Goal: Task Accomplishment & Management: Complete application form

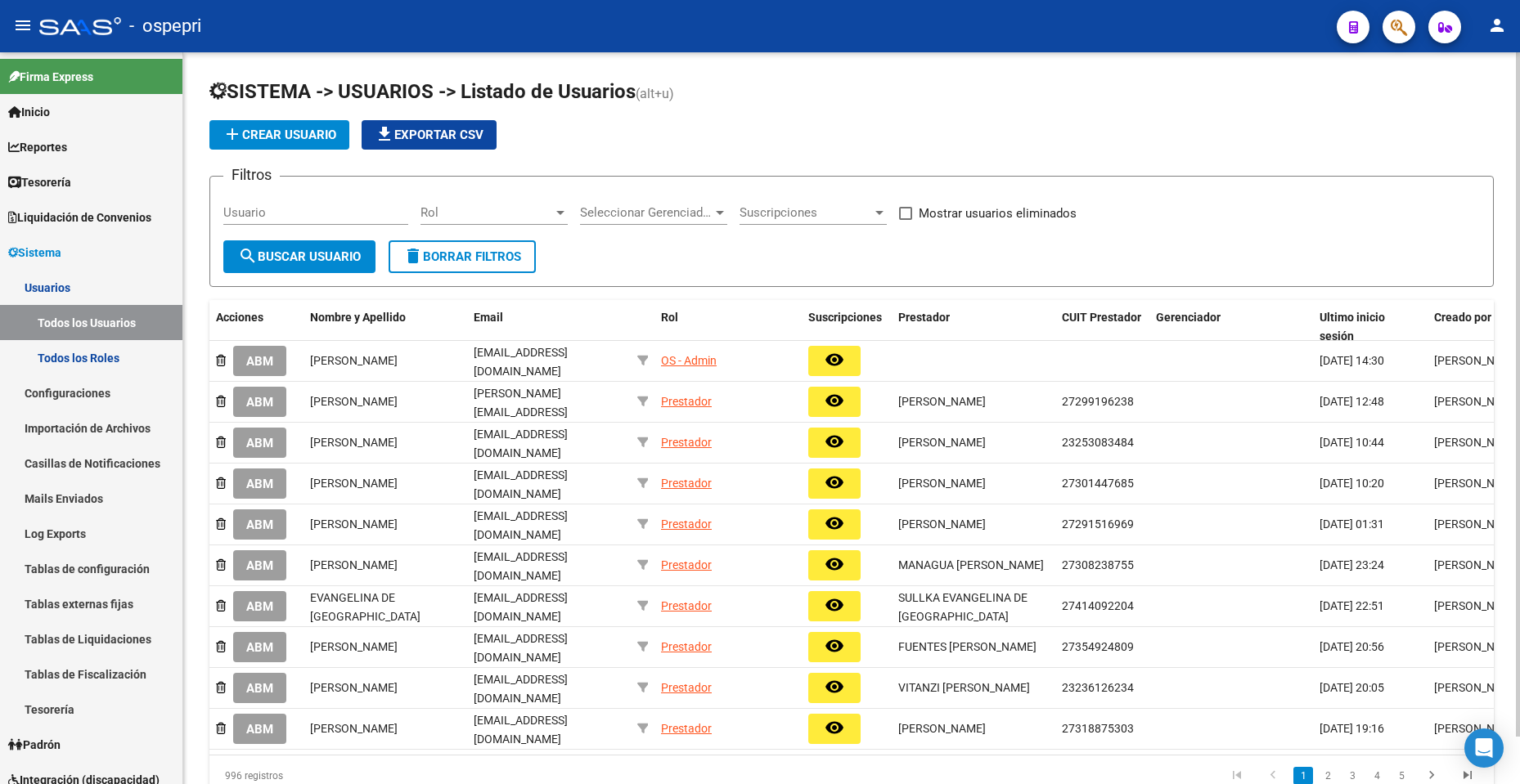
click at [316, 139] on span "add Crear Usuario" at bounding box center [279, 134] width 114 height 15
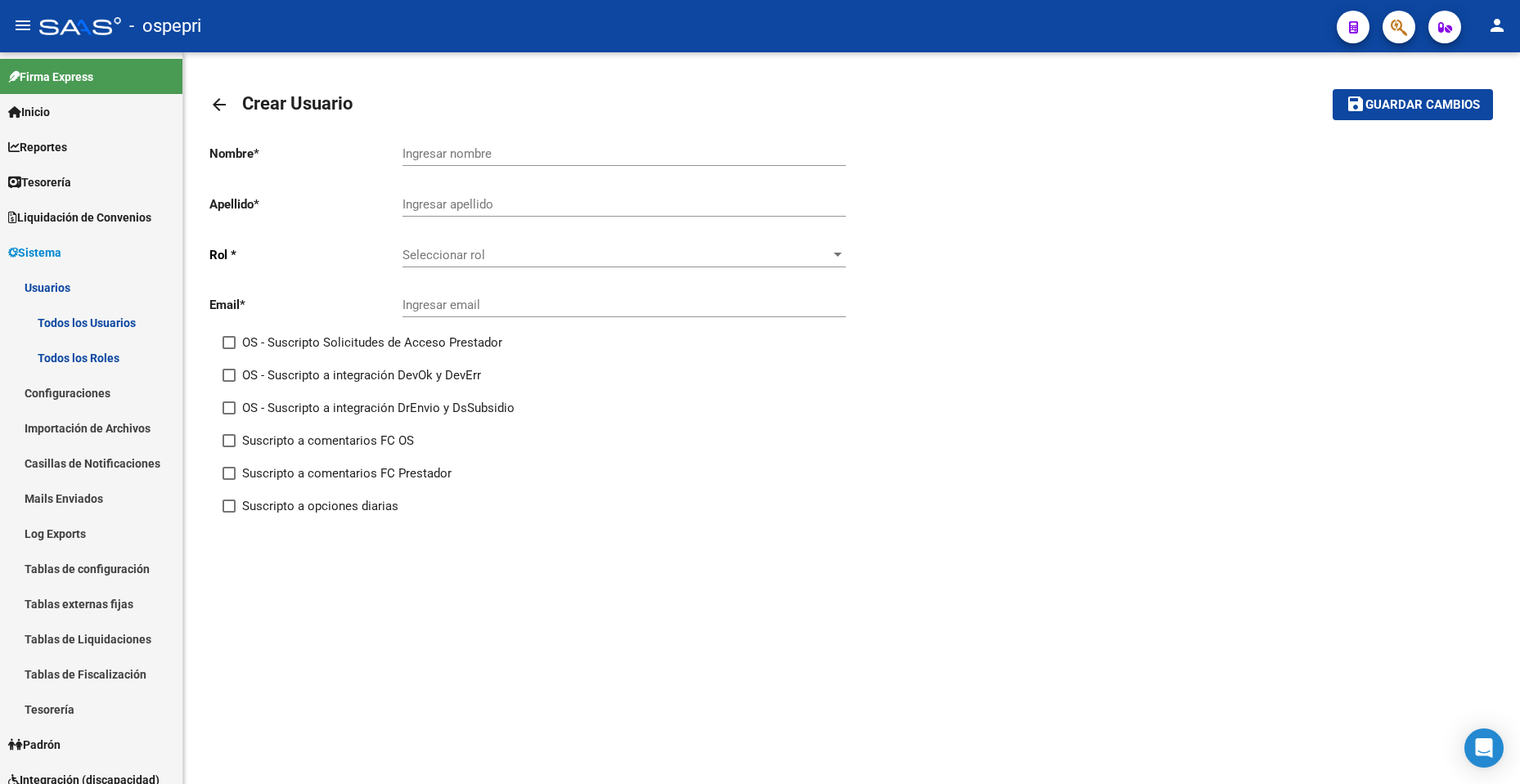
click at [213, 105] on mat-icon "arrow_back" at bounding box center [219, 105] width 19 height 19
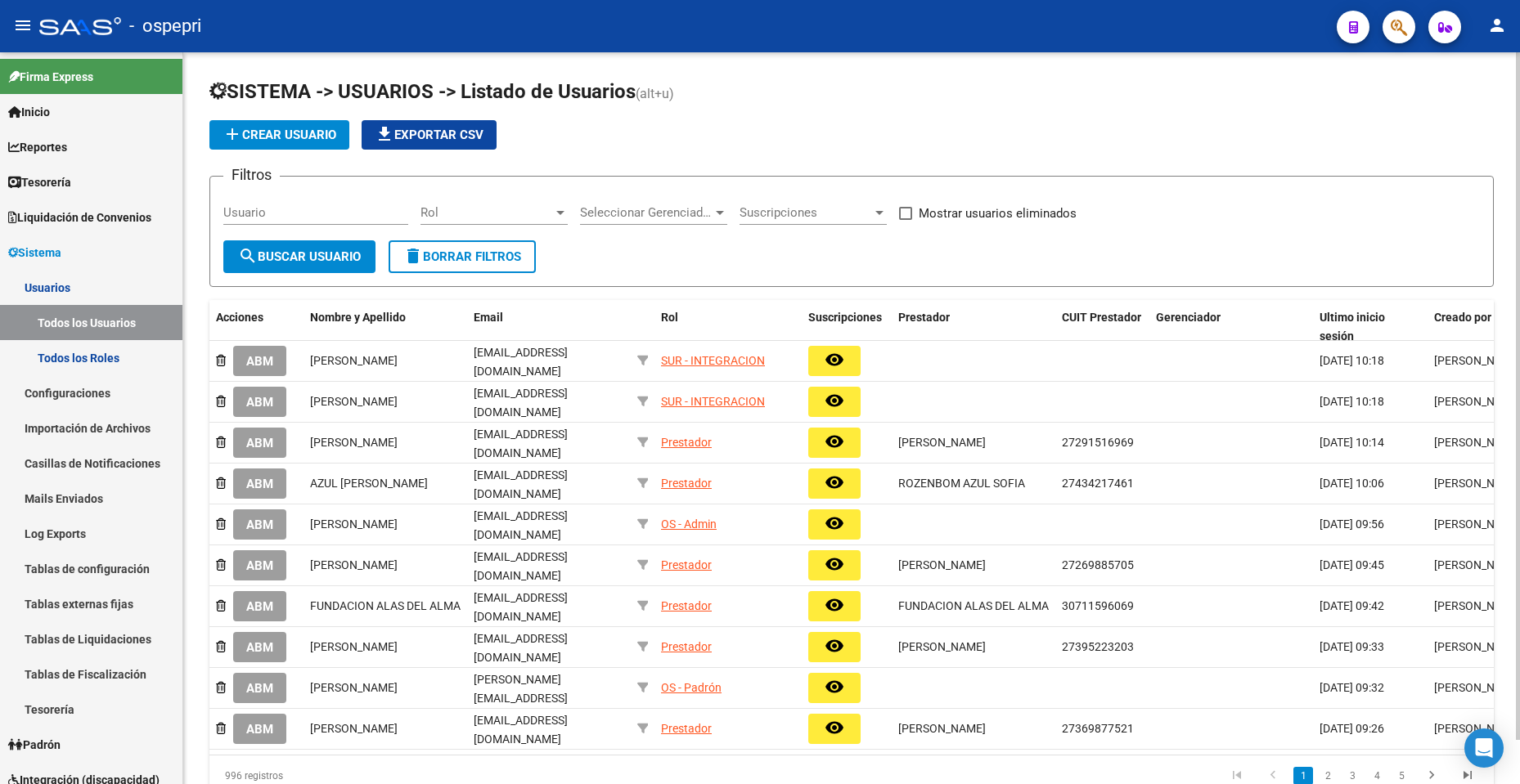
click at [327, 128] on span "add Crear Usuario" at bounding box center [279, 134] width 114 height 15
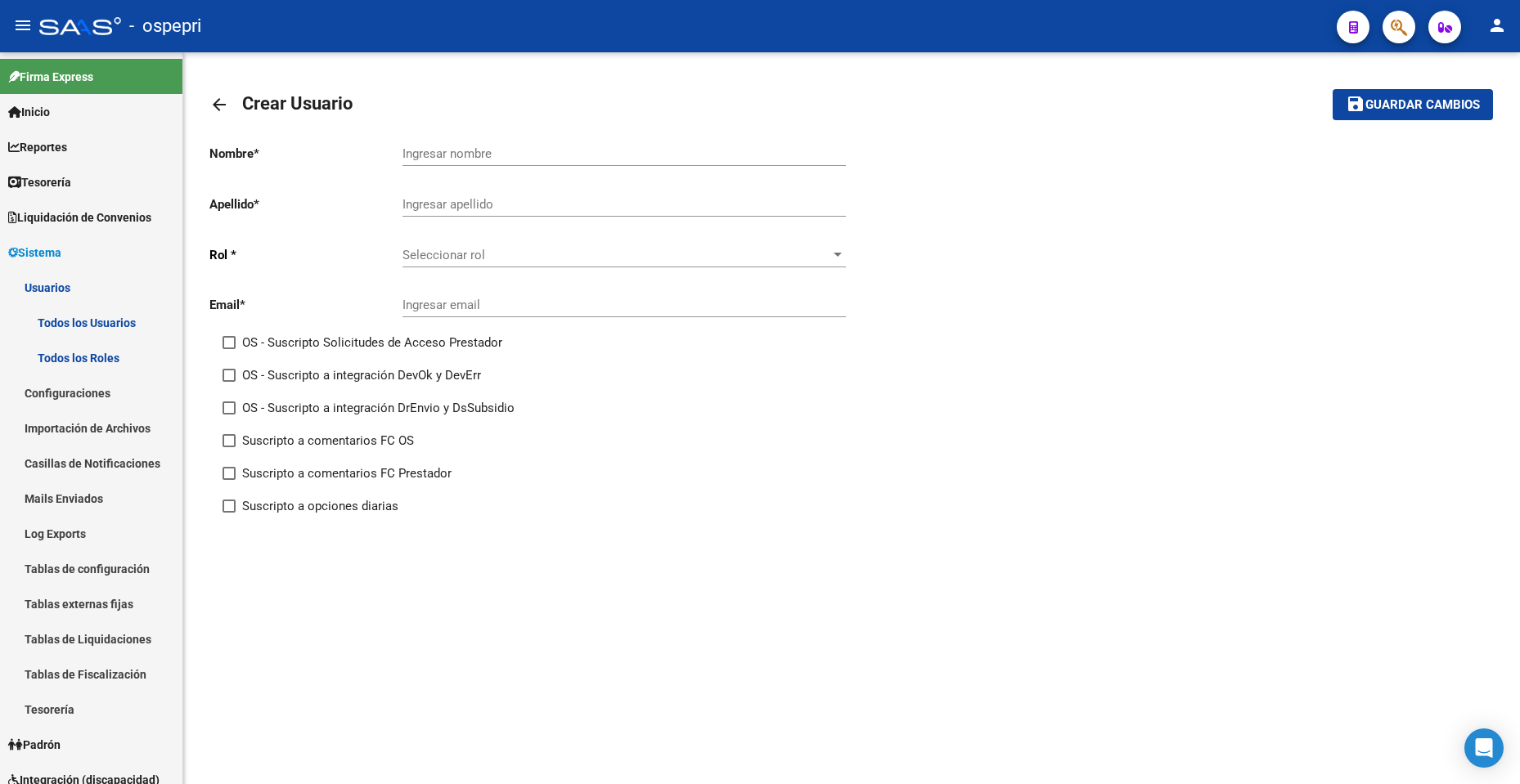
click at [221, 97] on mat-icon "arrow_back" at bounding box center [219, 105] width 19 height 19
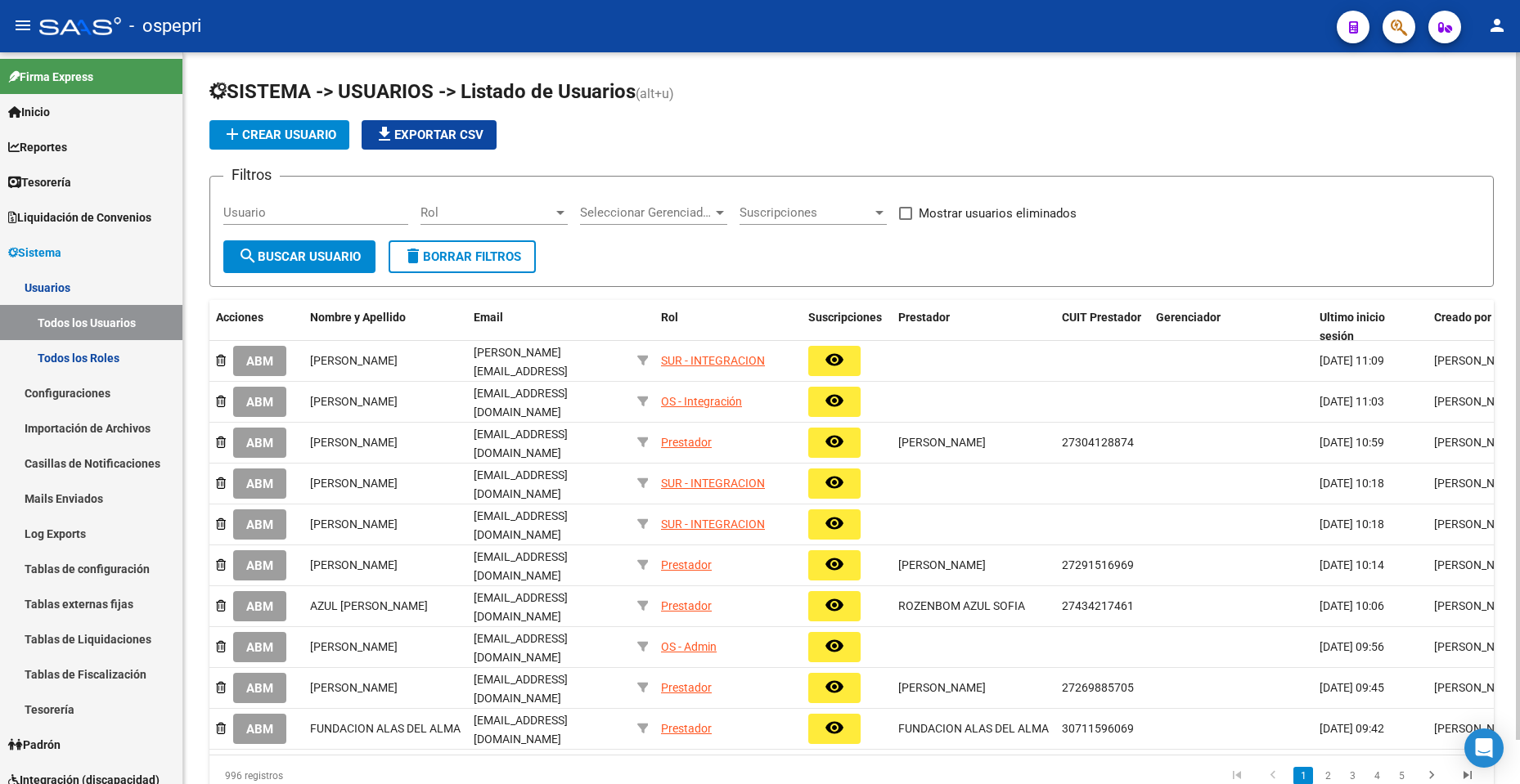
click at [260, 121] on button "add Crear Usuario" at bounding box center [279, 135] width 140 height 29
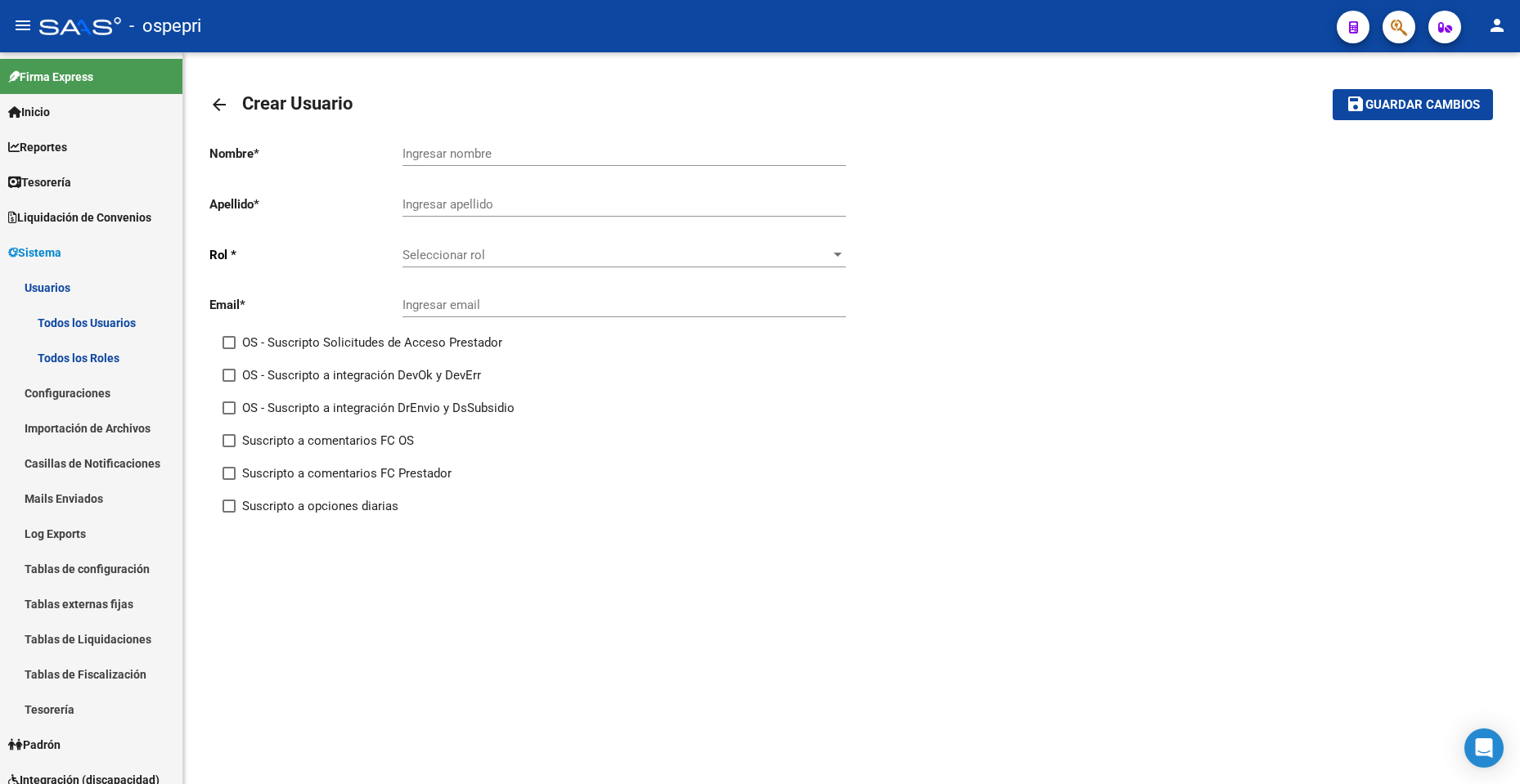
click at [517, 257] on span "Seleccionar rol" at bounding box center [617, 255] width 429 height 15
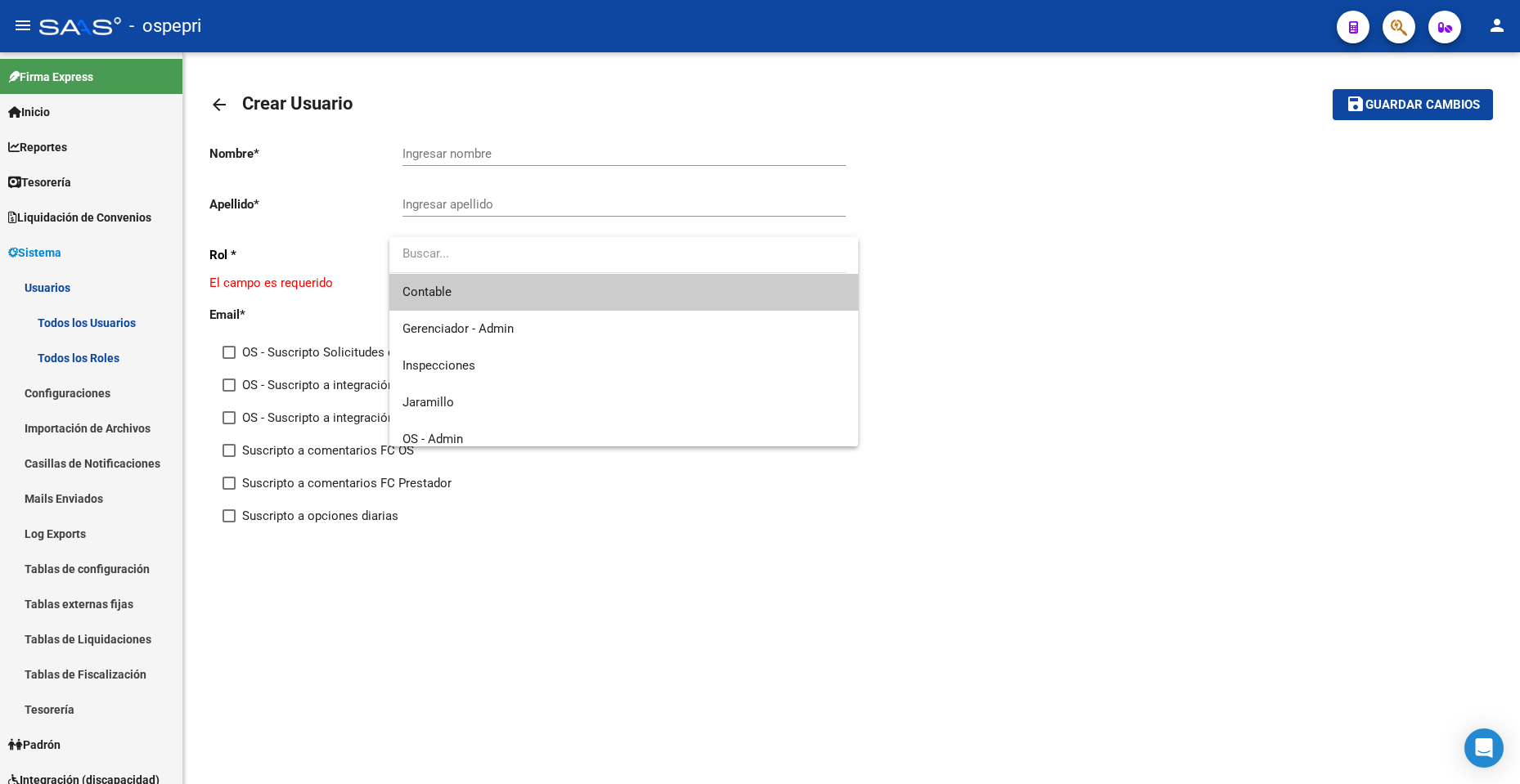
click at [1041, 314] on div at bounding box center [760, 392] width 1520 height 784
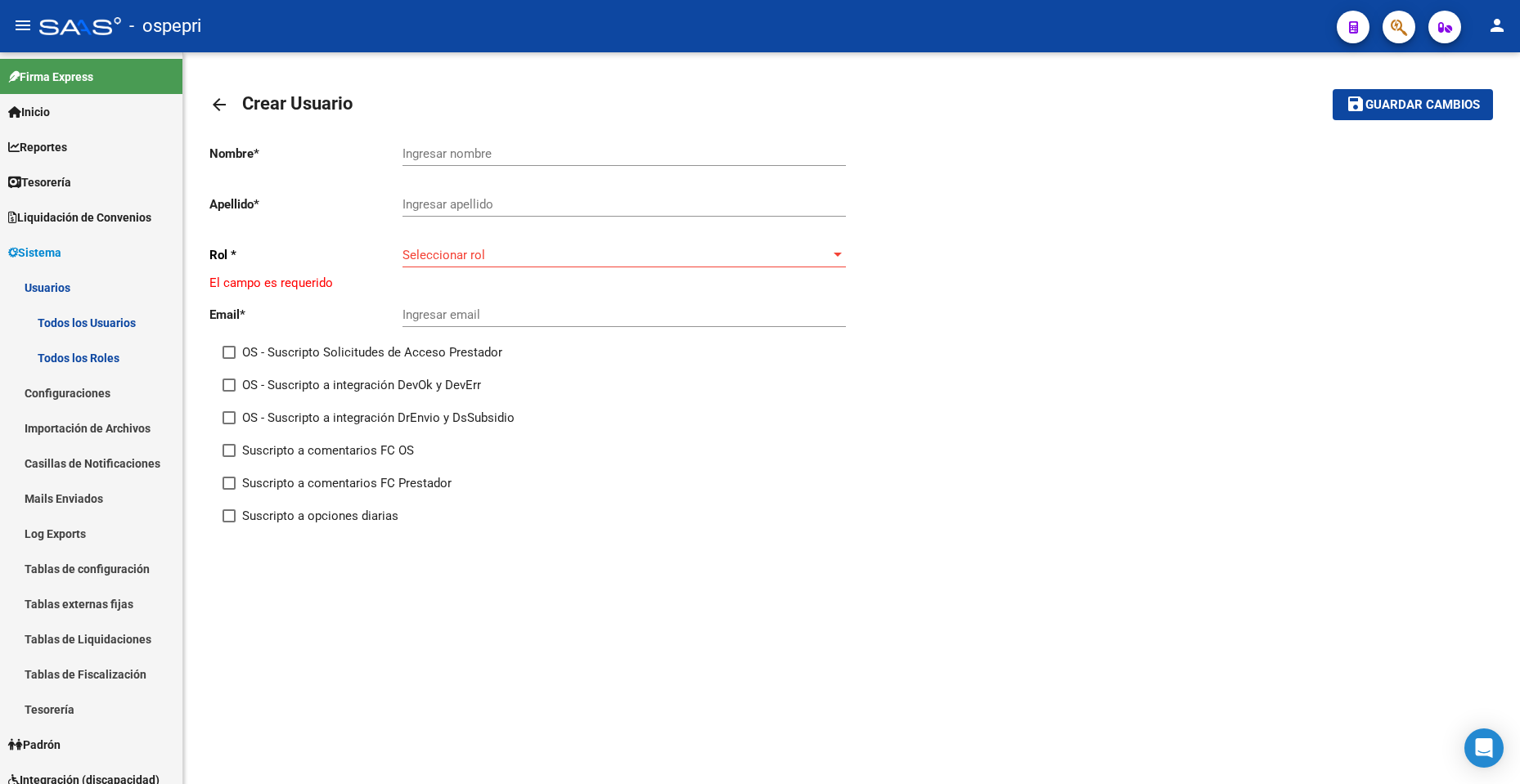
click at [1123, 332] on div "Nombre * Ingresar nombre Apellido * Ingresar apellido Rol * Seleccionar rol Sel…" at bounding box center [851, 336] width 1285 height 409
click at [532, 244] on div "Seleccionar rol Seleccionar rol" at bounding box center [625, 250] width 444 height 35
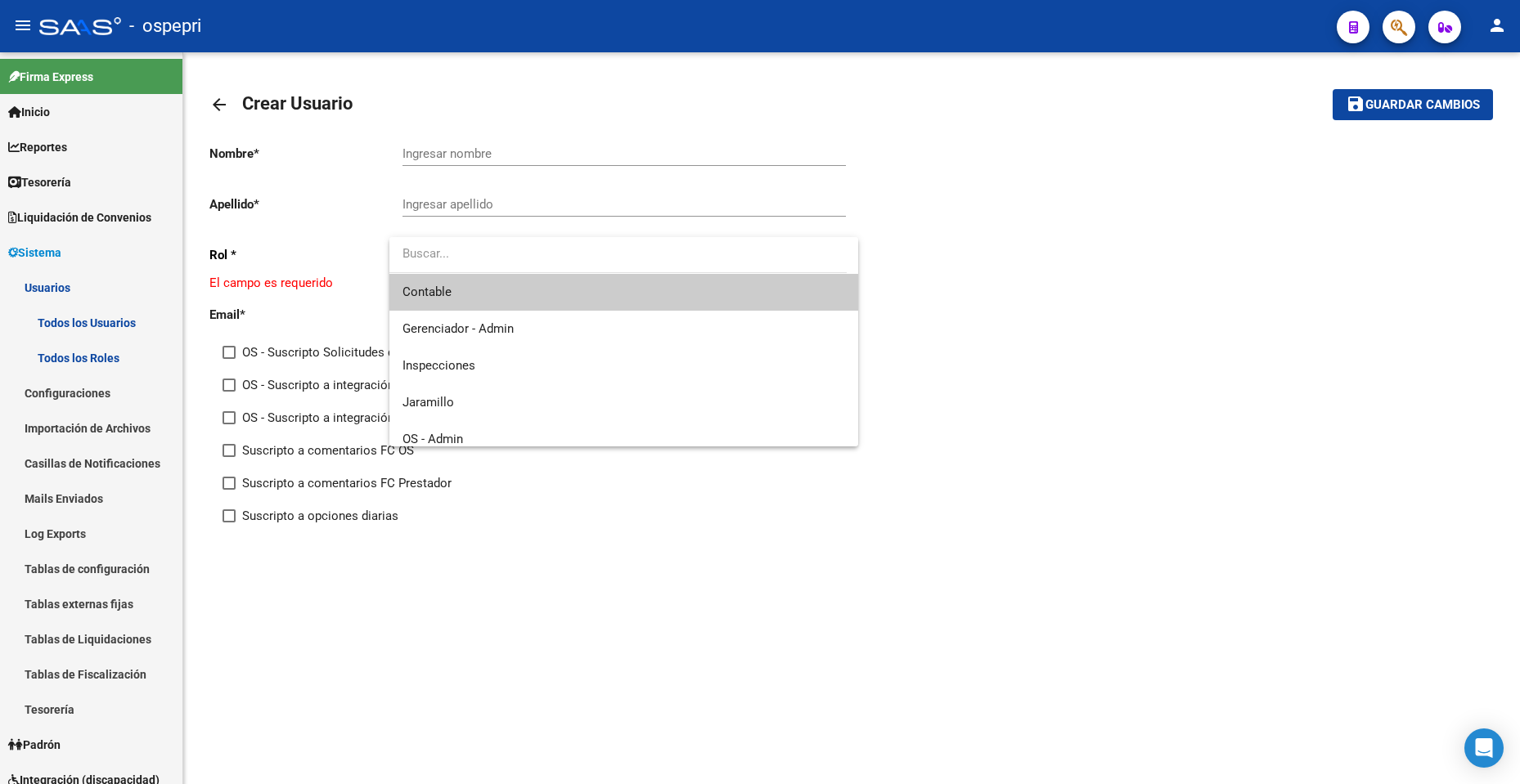
click at [1154, 348] on div at bounding box center [760, 392] width 1520 height 784
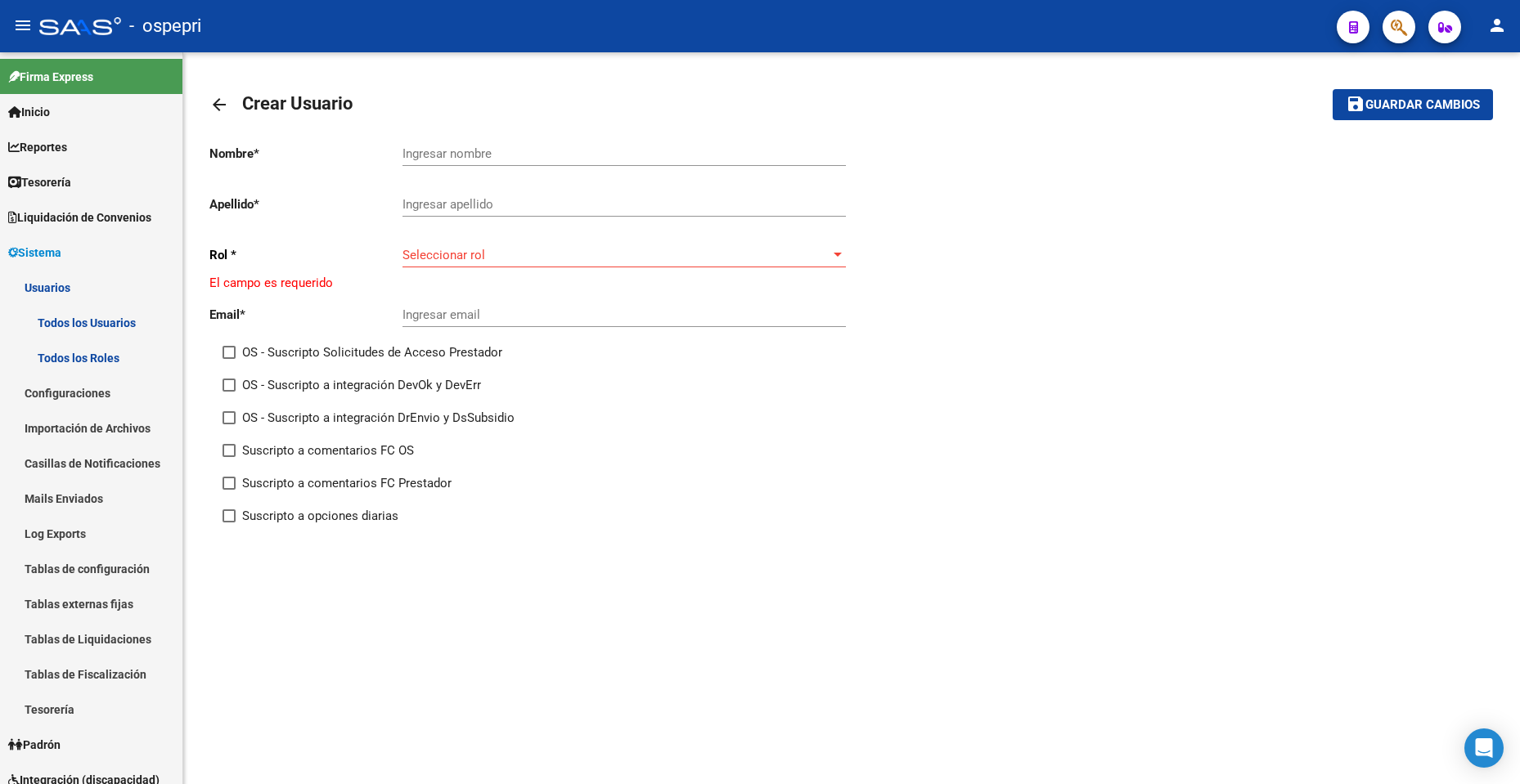
click at [263, 267] on div "Nombre * Ingresar nombre Apellido * Ingresar apellido Rol * Seleccionar rol Sel…" at bounding box center [530, 336] width 642 height 409
click at [242, 300] on div "Email * Ingresar email" at bounding box center [530, 317] width 642 height 51
click at [344, 308] on p "Email *" at bounding box center [306, 314] width 193 height 18
click at [448, 305] on div "Ingresar email" at bounding box center [625, 309] width 444 height 35
click at [453, 310] on input "Ingresar email" at bounding box center [625, 314] width 444 height 15
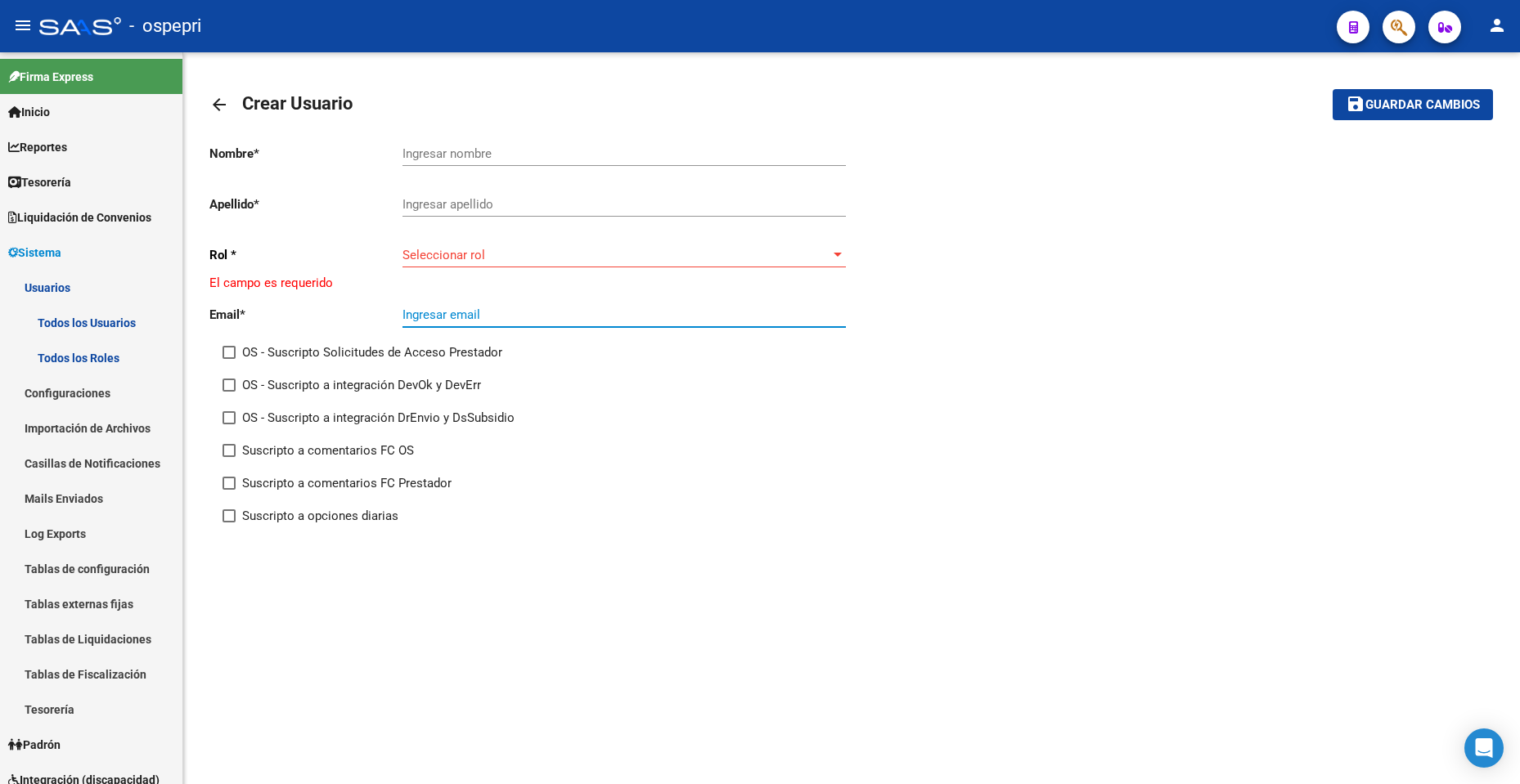
click at [444, 252] on span "Seleccionar rol" at bounding box center [617, 255] width 429 height 15
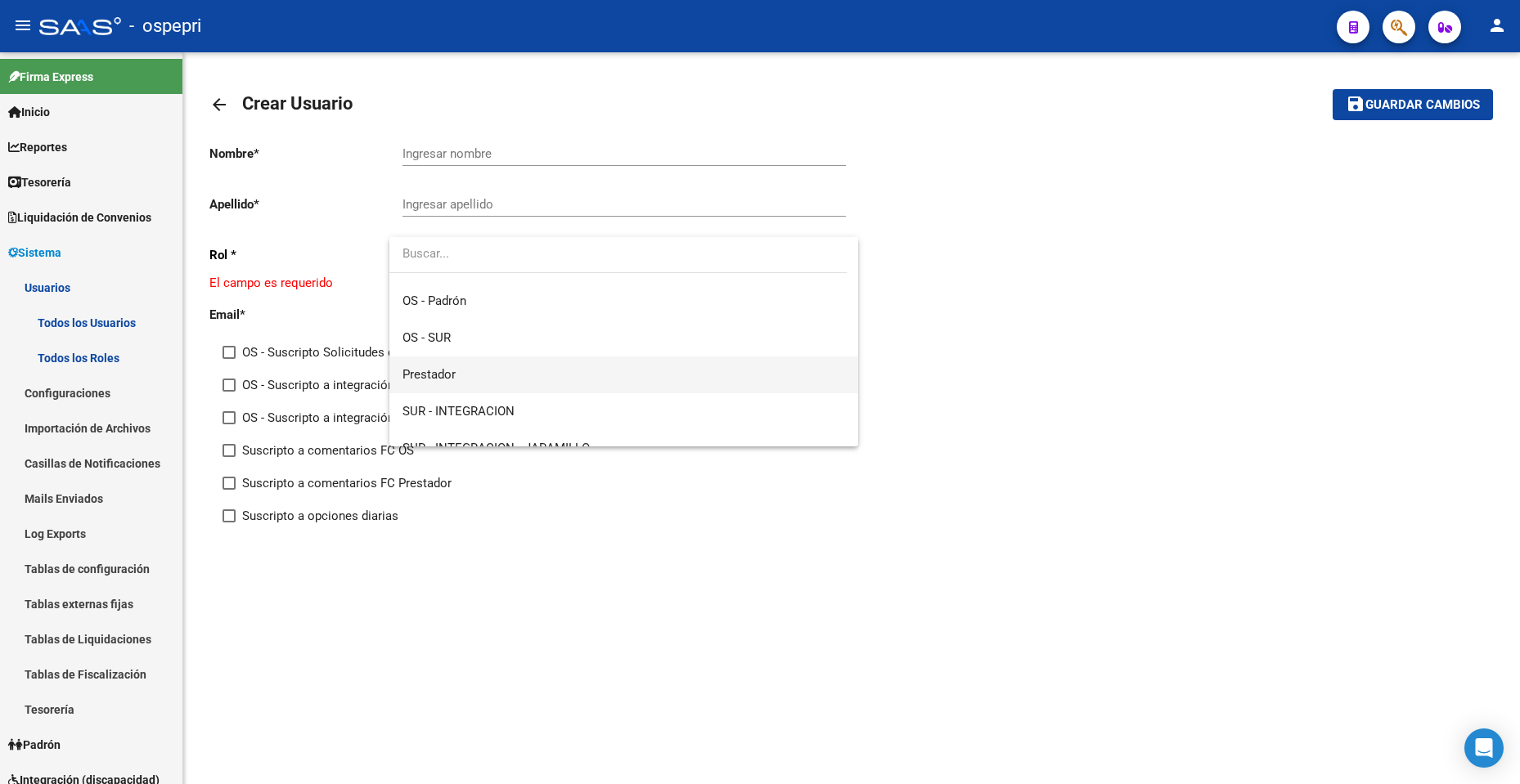
scroll to position [232, 0]
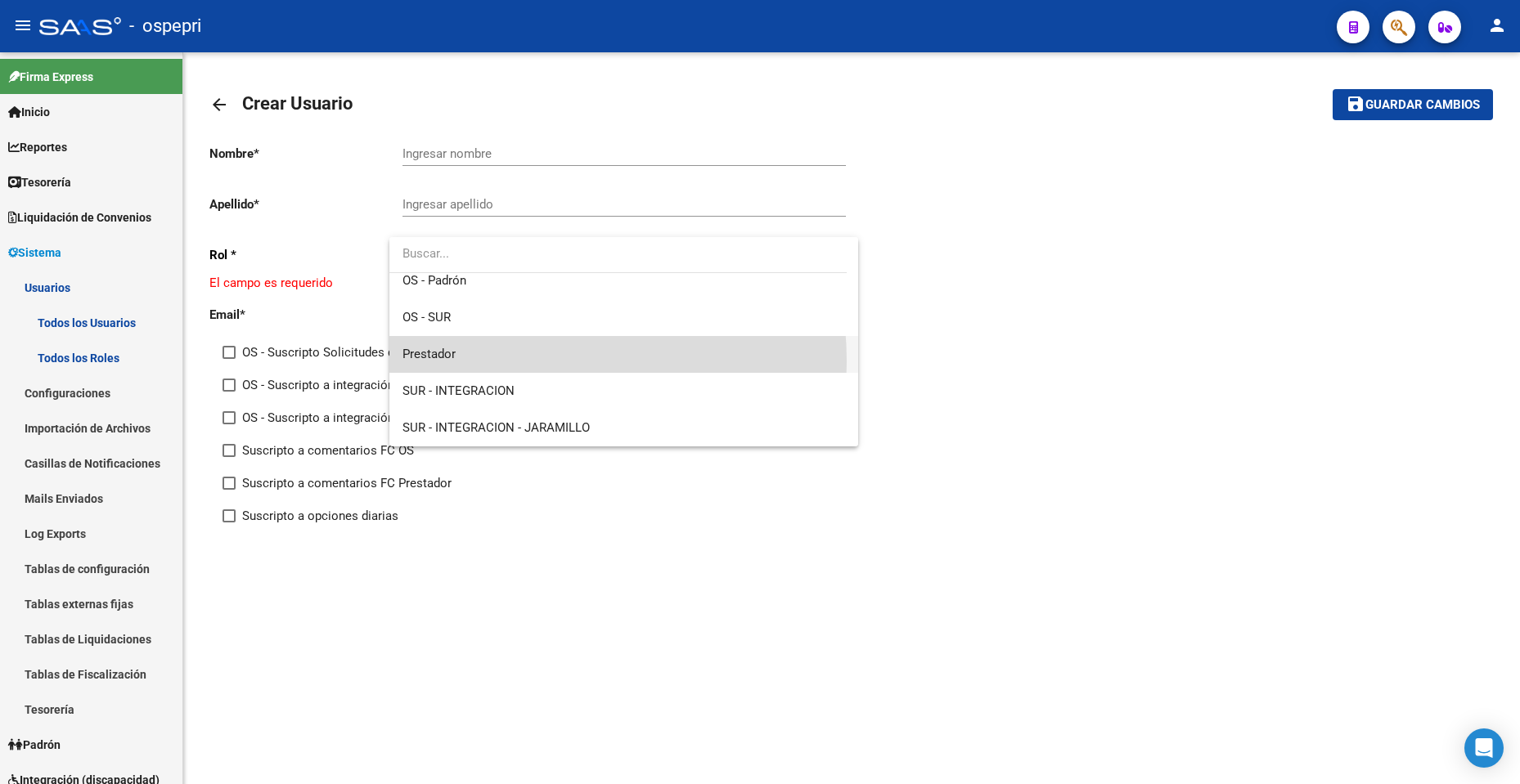
click at [489, 362] on span "Prestador" at bounding box center [625, 355] width 444 height 37
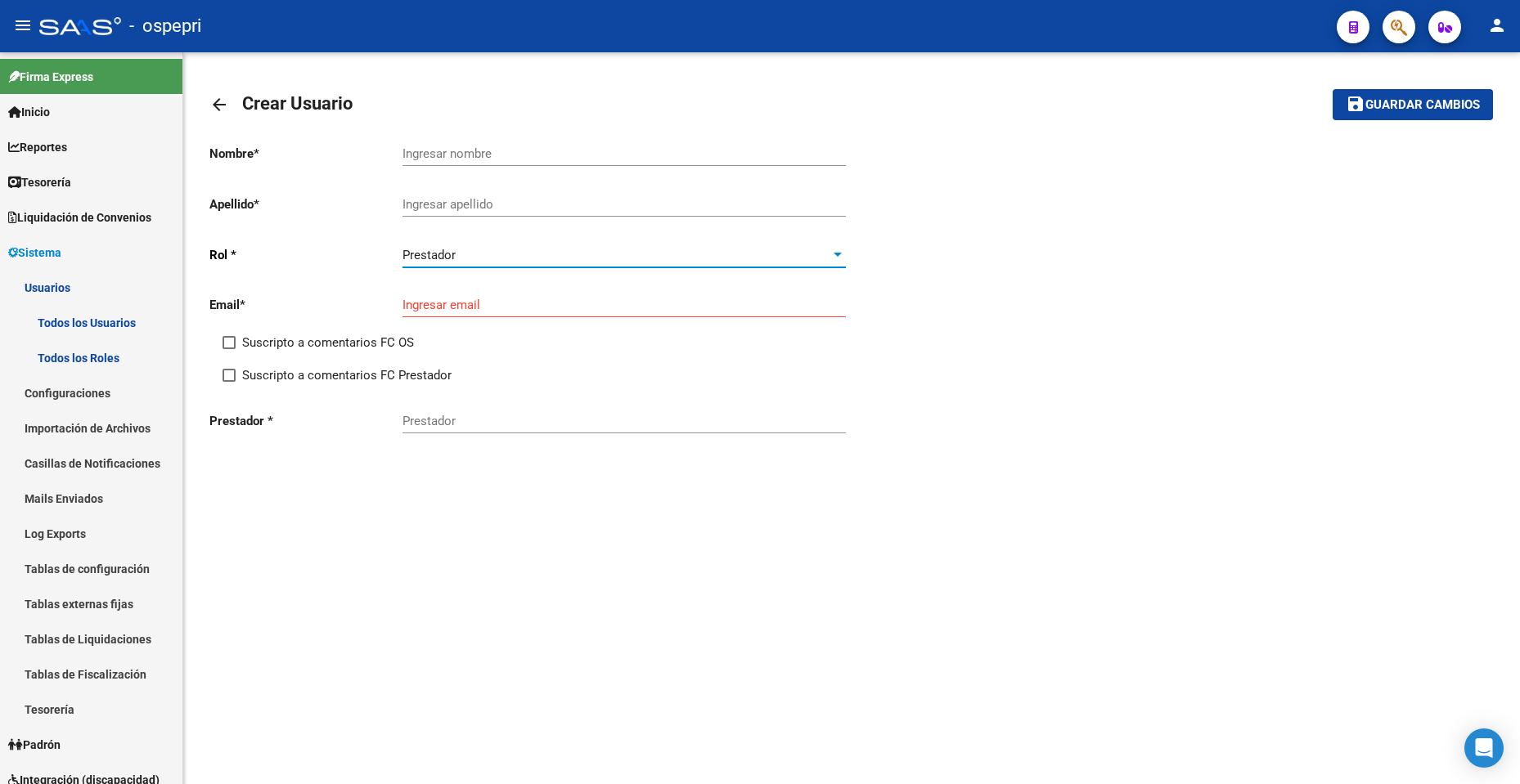
click at [1006, 384] on div "Nombre * Ingresar nombre Apellido * Ingresar apellido [PERSON_NAME] * Prestador…" at bounding box center [851, 290] width 1285 height 318
click at [721, 293] on div "Ingresar email" at bounding box center [625, 300] width 444 height 35
click at [742, 304] on input "Ingresar email" at bounding box center [625, 304] width 444 height 15
click at [937, 316] on div "Nombre * Ingresar nombre Apellido * Ingresar apellido [PERSON_NAME] * Prestador…" at bounding box center [851, 290] width 1285 height 318
click at [824, 302] on input "Ingresar email" at bounding box center [625, 304] width 444 height 15
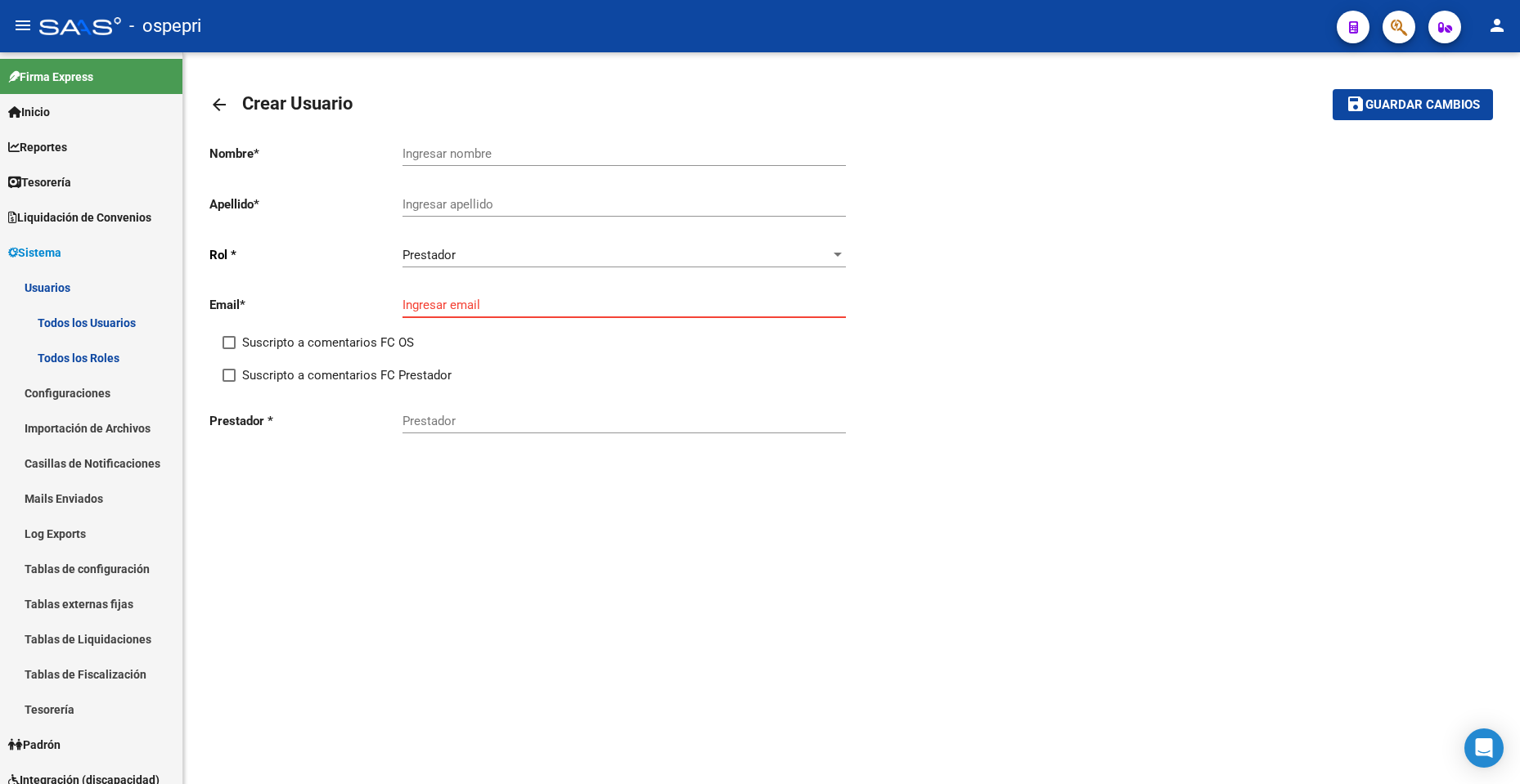
click at [916, 328] on div "Nombre * Ingresar nombre Apellido * Ingresar apellido [PERSON_NAME] * Prestador…" at bounding box center [851, 290] width 1285 height 318
click at [684, 490] on div "Nombre * Ingresar nombre Apellido * Ingresar apellido [PERSON_NAME] * Prestador…" at bounding box center [851, 326] width 1285 height 390
click at [1222, 598] on mat-sidenav-content "arrow_back Crear Usuario save Guardar cambios Nombre * Ingresar nombre Apellido…" at bounding box center [851, 418] width 1337 height 732
click at [496, 536] on div "arrow_back Crear Usuario save Guardar cambios Nombre * Ingresar nombre Apellido…" at bounding box center [851, 306] width 1337 height 508
click at [1187, 573] on mat-sidenav-content "arrow_back Crear Usuario save Guardar cambios Nombre * Ingresar nombre Apellido…" at bounding box center [851, 418] width 1337 height 732
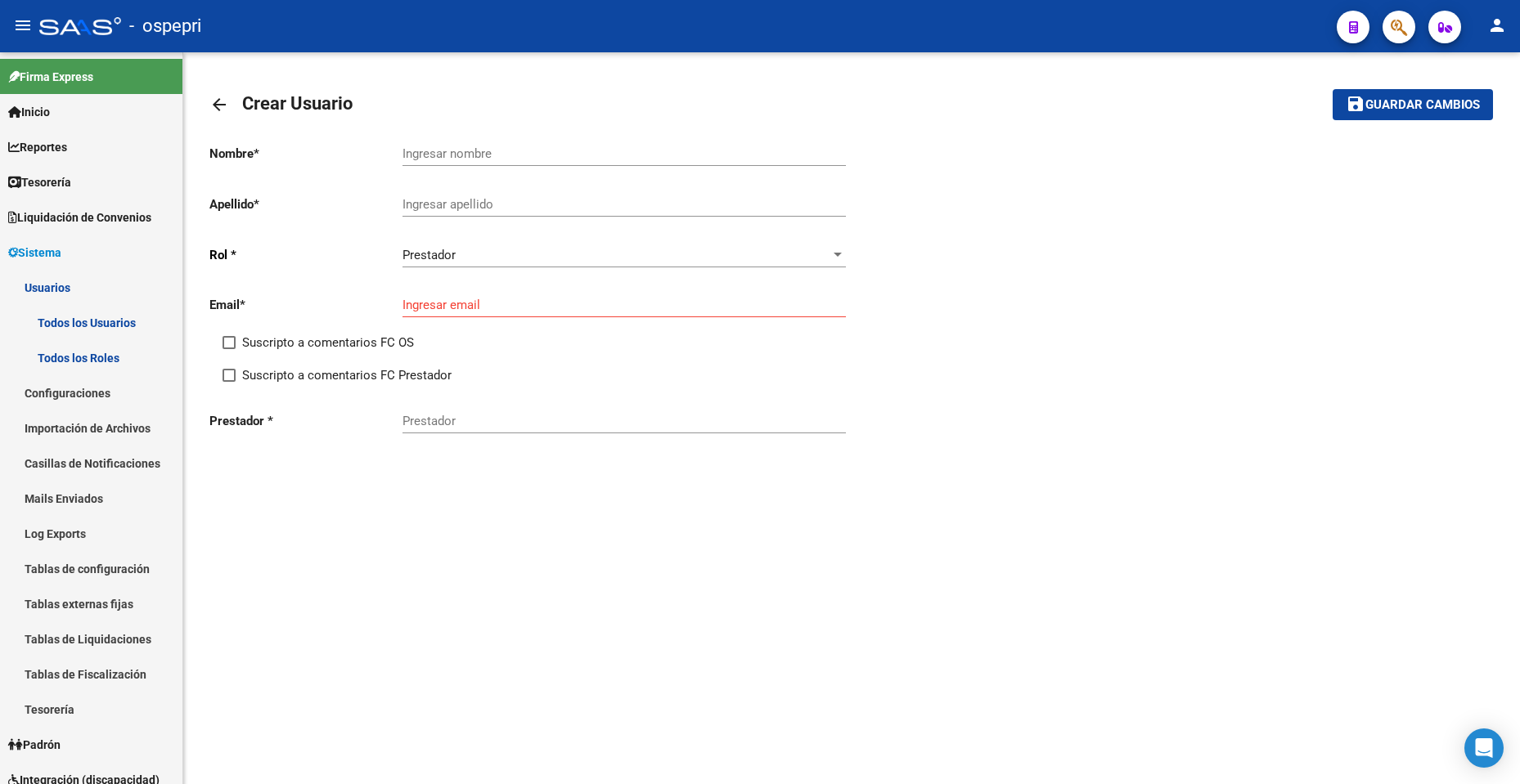
click at [1210, 351] on div "Nombre * Ingresar nombre Apellido * Ingresar apellido [PERSON_NAME] * Prestador…" at bounding box center [851, 290] width 1285 height 318
